Goal: Find contact information: Obtain details needed to contact an individual or organization

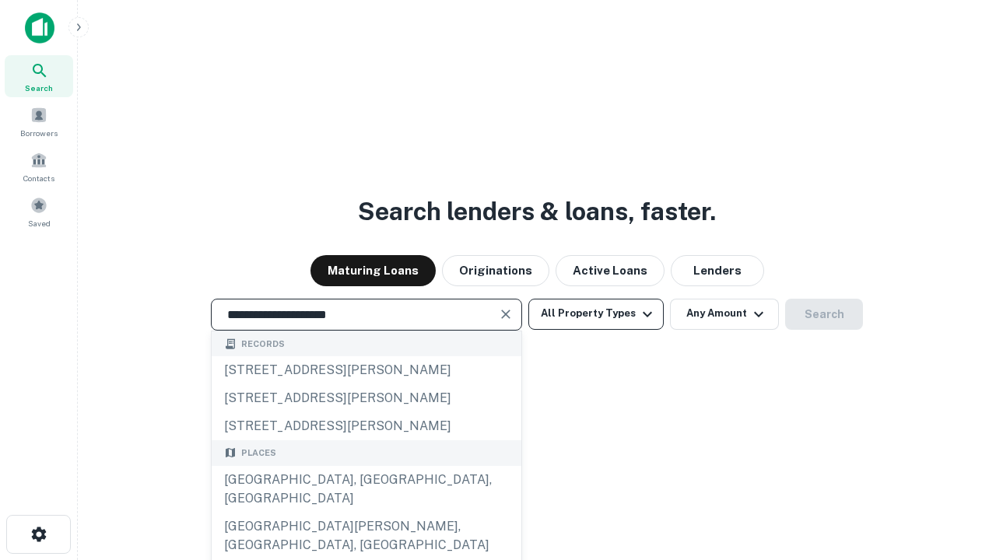
type input "**********"
click at [596, 314] on button "All Property Types" at bounding box center [595, 314] width 135 height 31
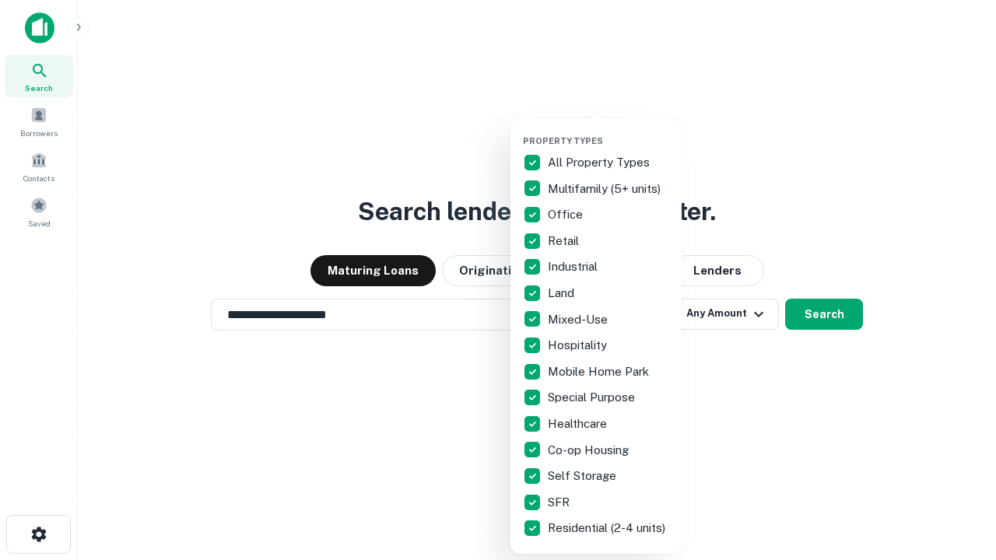
click at [608, 131] on button "button" at bounding box center [608, 131] width 171 height 1
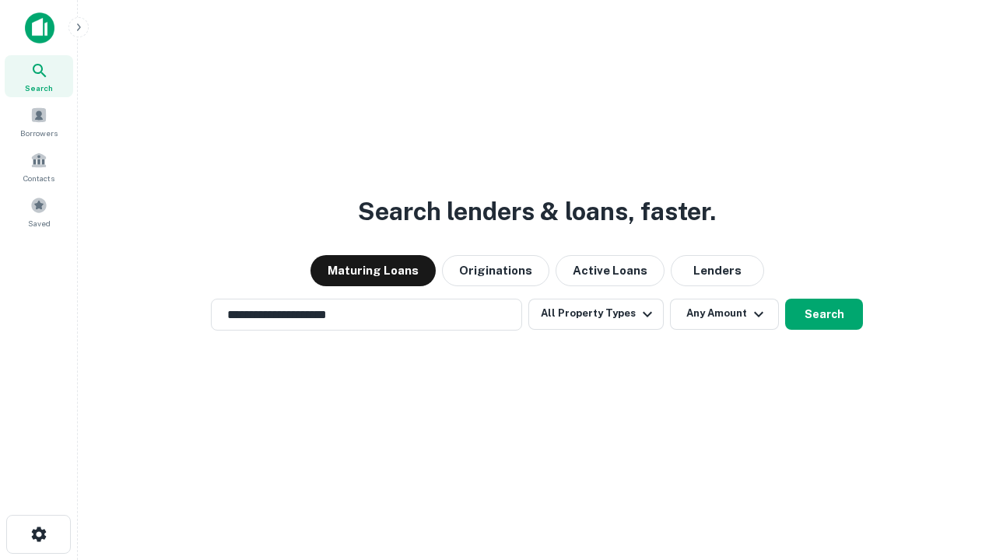
scroll to position [24, 0]
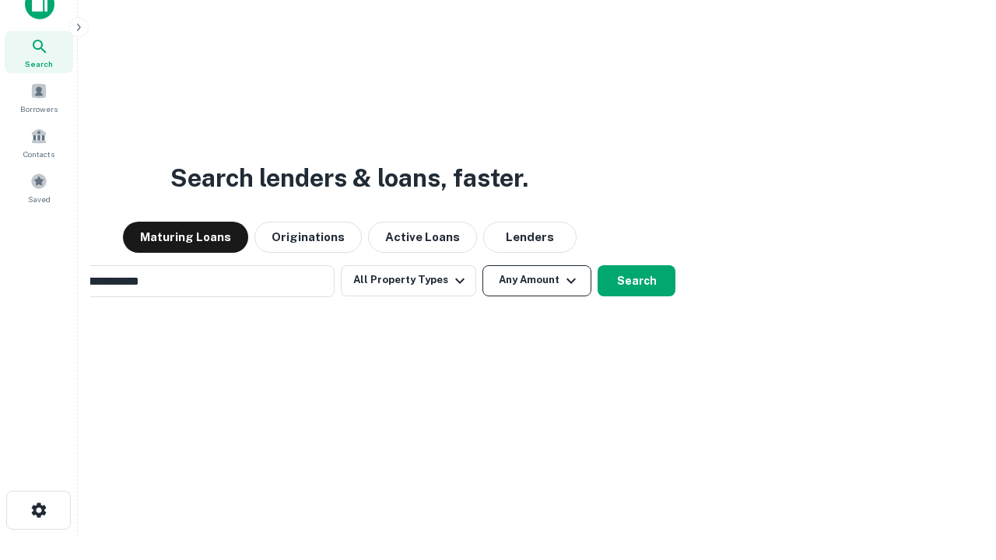
click at [482, 265] on button "Any Amount" at bounding box center [536, 280] width 109 height 31
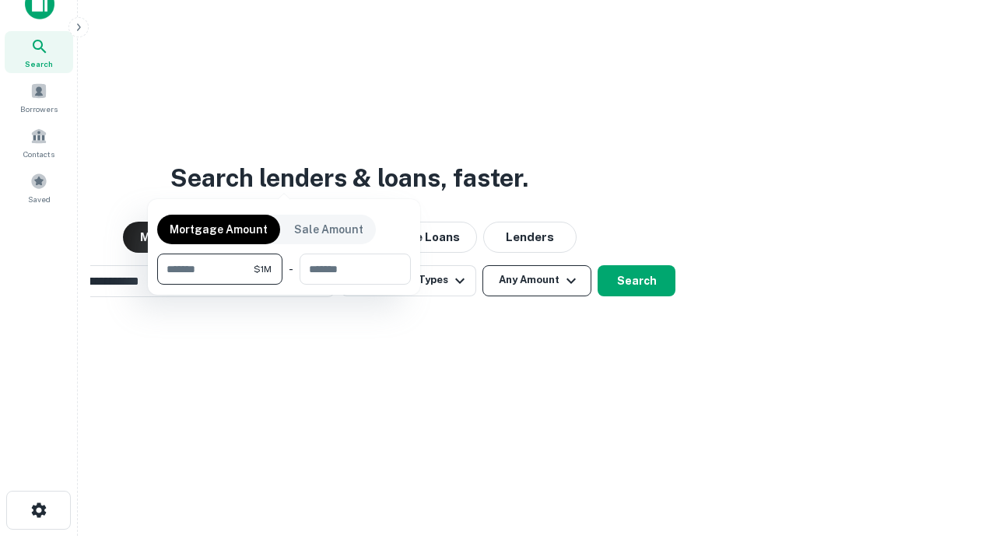
scroll to position [25, 0]
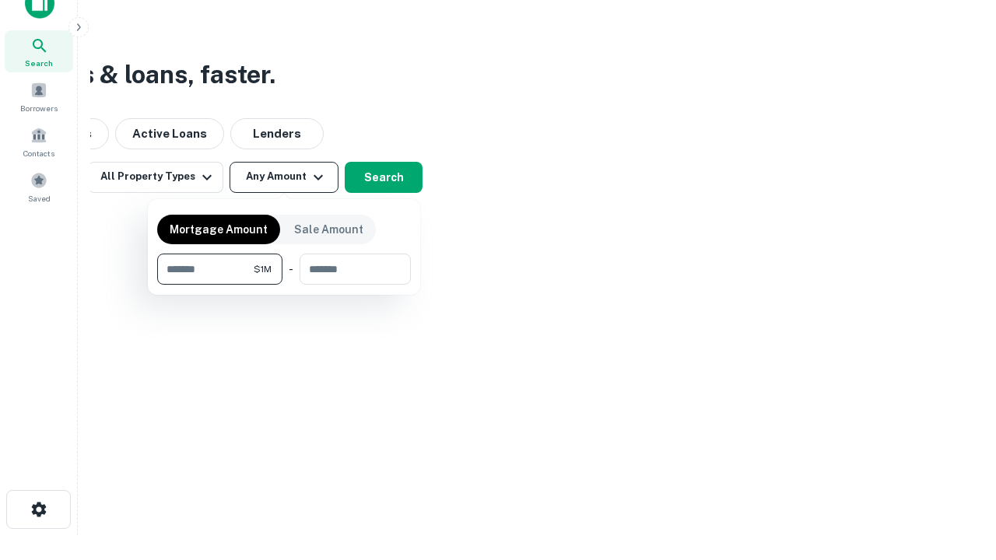
type input "*******"
click at [284, 285] on button "button" at bounding box center [284, 285] width 254 height 1
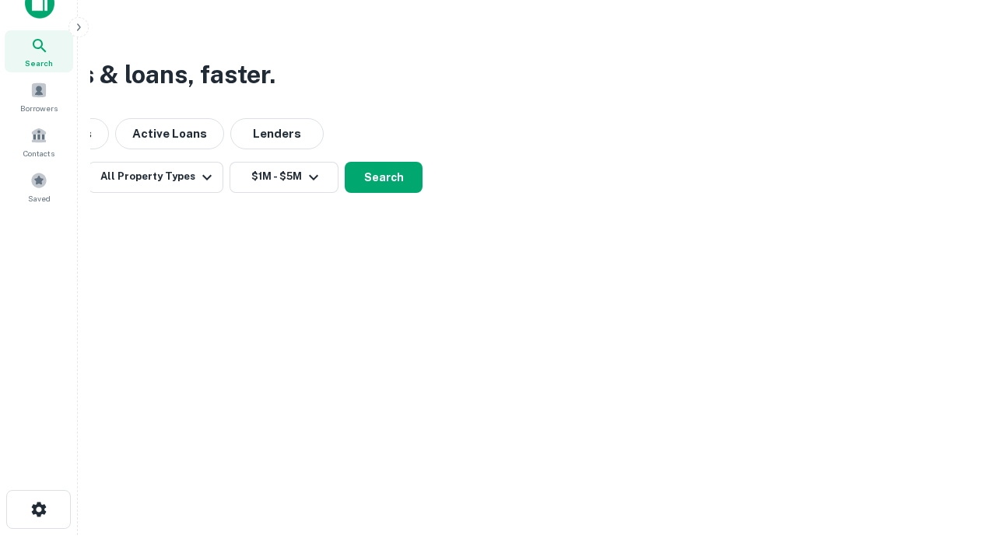
scroll to position [24, 0]
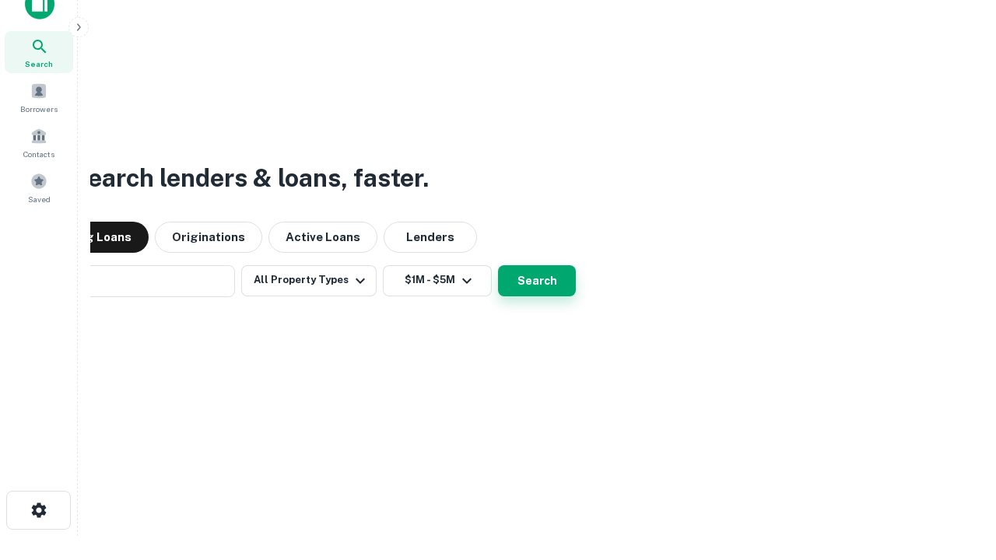
click at [498, 265] on button "Search" at bounding box center [537, 280] width 78 height 31
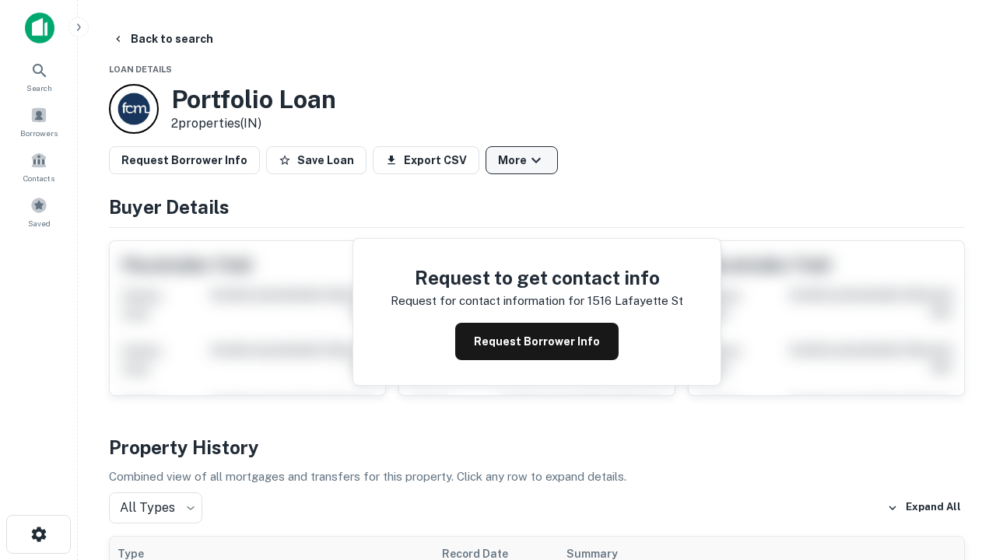
click at [521, 160] on button "More" at bounding box center [521, 160] width 72 height 28
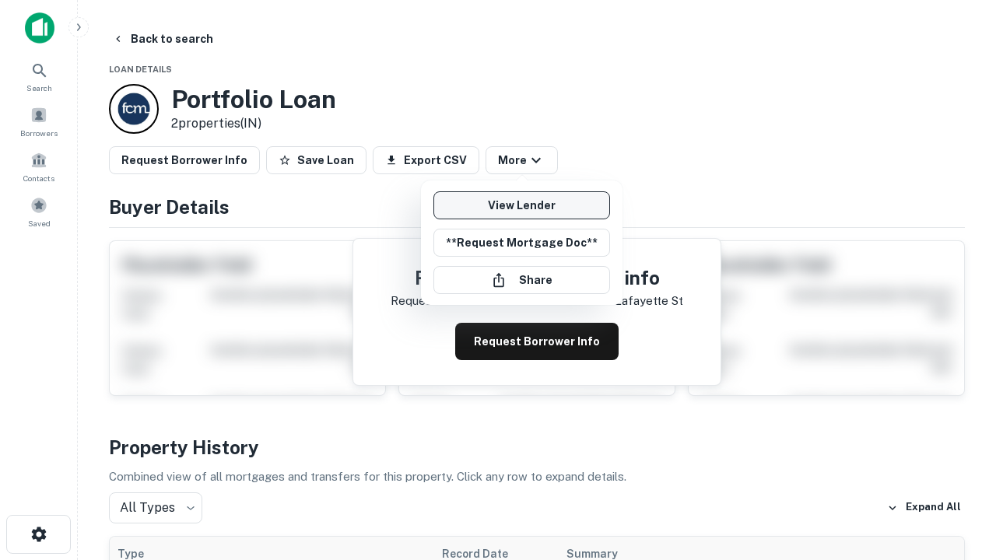
click at [521, 205] on link "View Lender" at bounding box center [521, 205] width 177 height 28
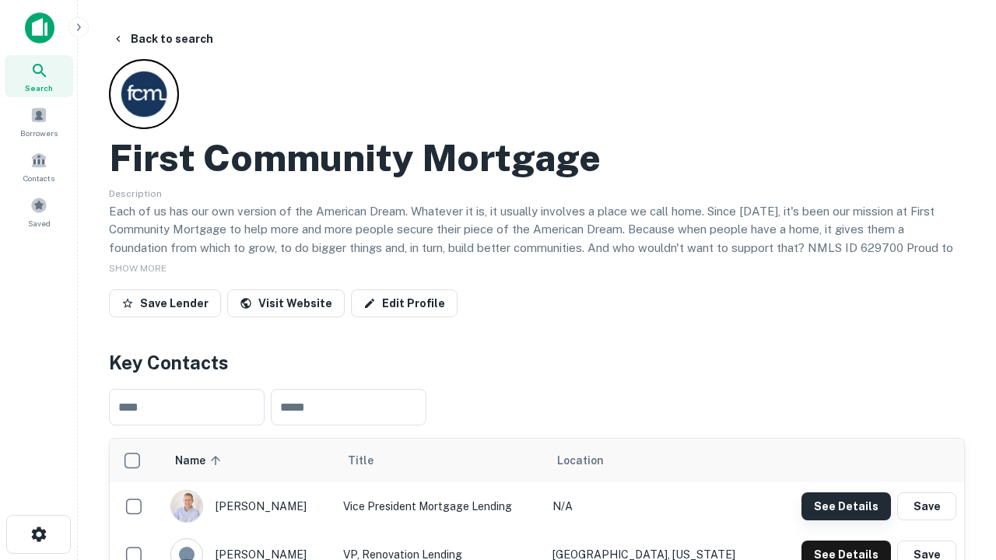
click at [846, 506] on button "See Details" at bounding box center [845, 506] width 89 height 28
